Goal: Task Accomplishment & Management: Manage account settings

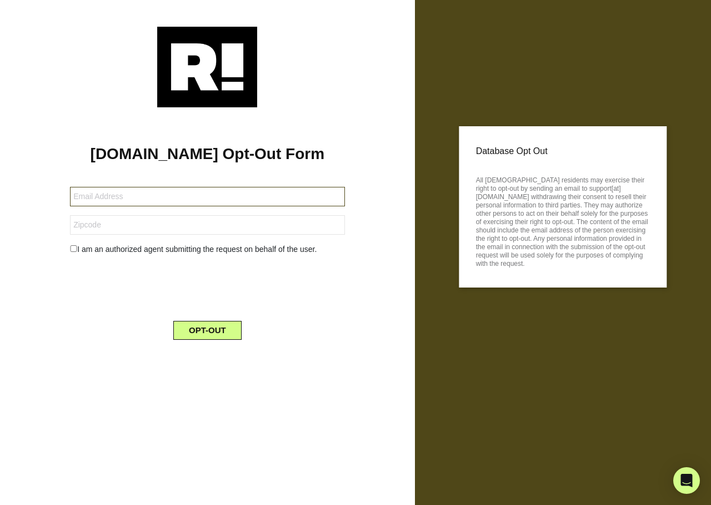
type input "saif@saisystems.net"
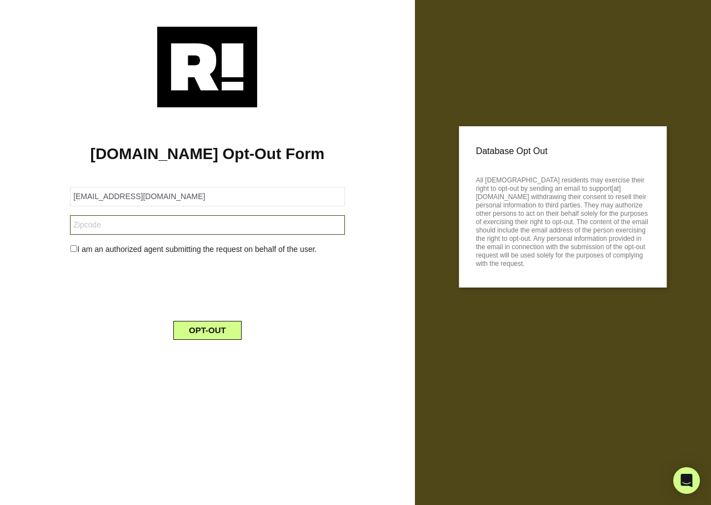
type input "33706"
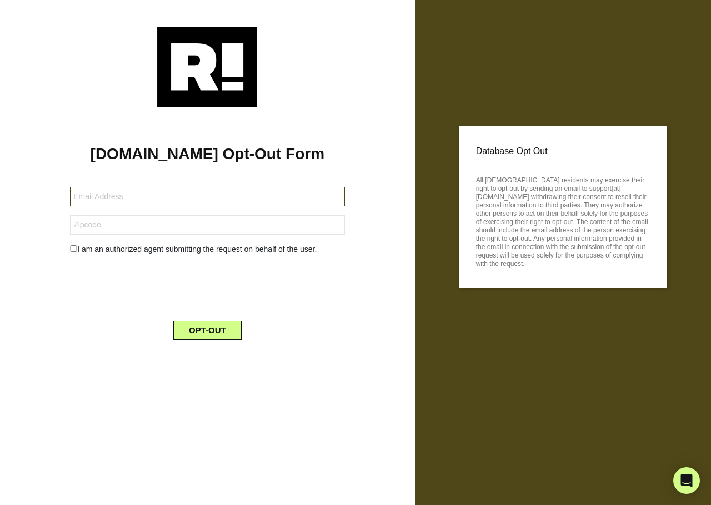
type input "[EMAIL_ADDRESS][DOMAIN_NAME]"
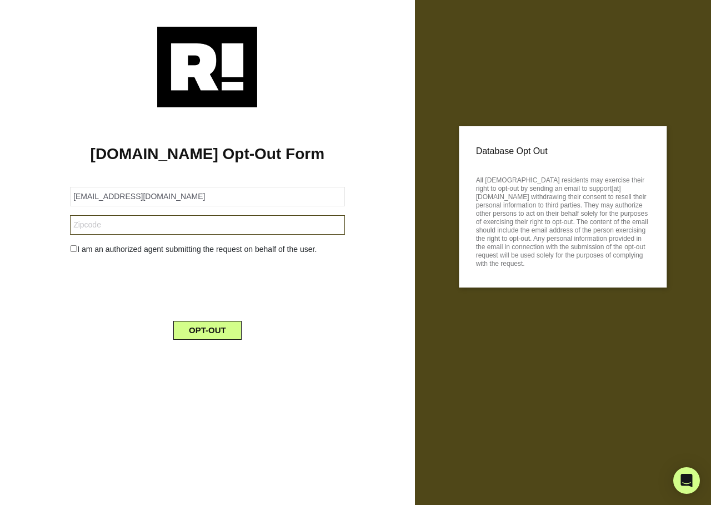
type input "95822"
